Goal: Submit feedback/report problem

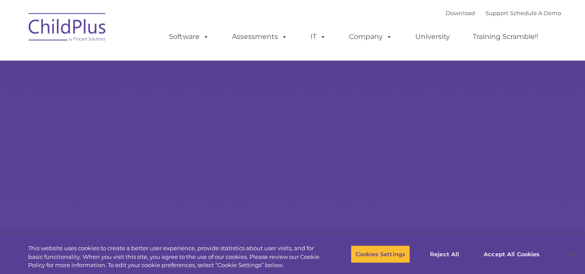
select select "MEDIUM"
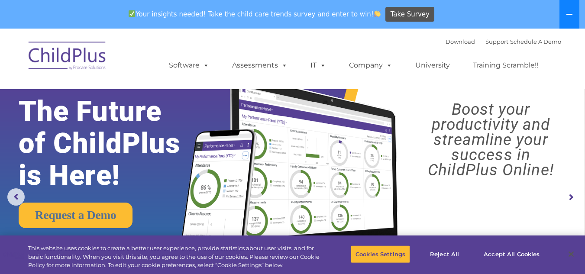
click at [569, 11] on icon at bounding box center [569, 14] width 7 height 7
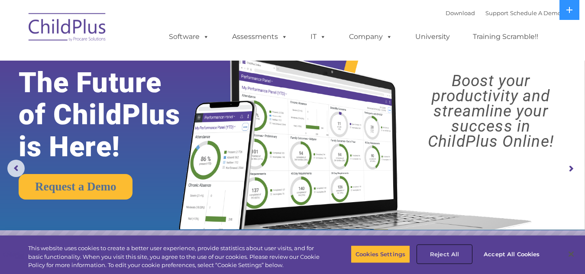
click at [438, 255] on button "Reject All" at bounding box center [444, 254] width 54 height 18
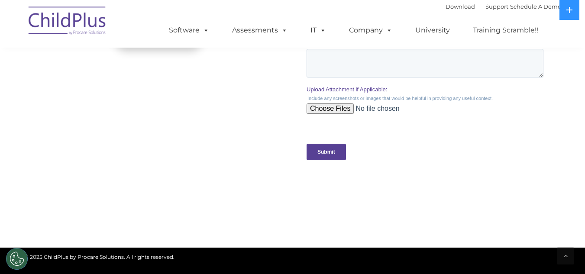
scroll to position [285, 0]
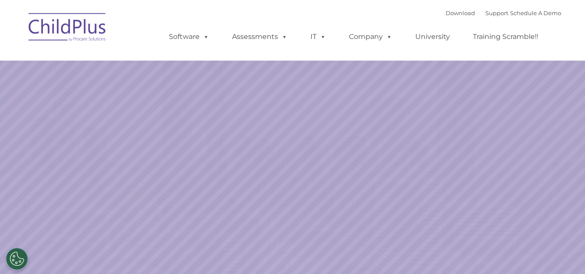
select select "MEDIUM"
